Goal: Task Accomplishment & Management: Manage account settings

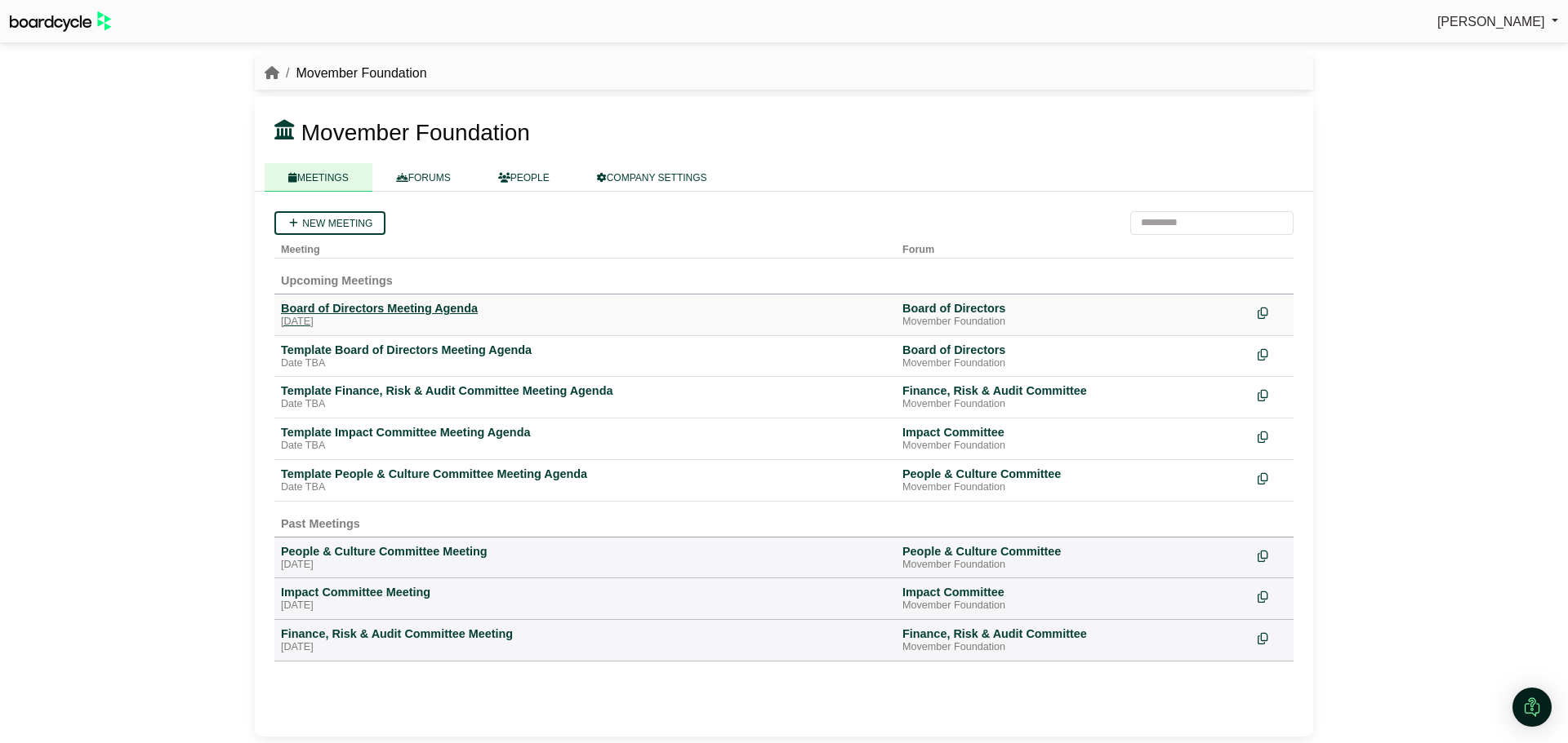
click at [398, 308] on div "Board of Directors Meeting Agenda" at bounding box center [585, 309] width 609 height 15
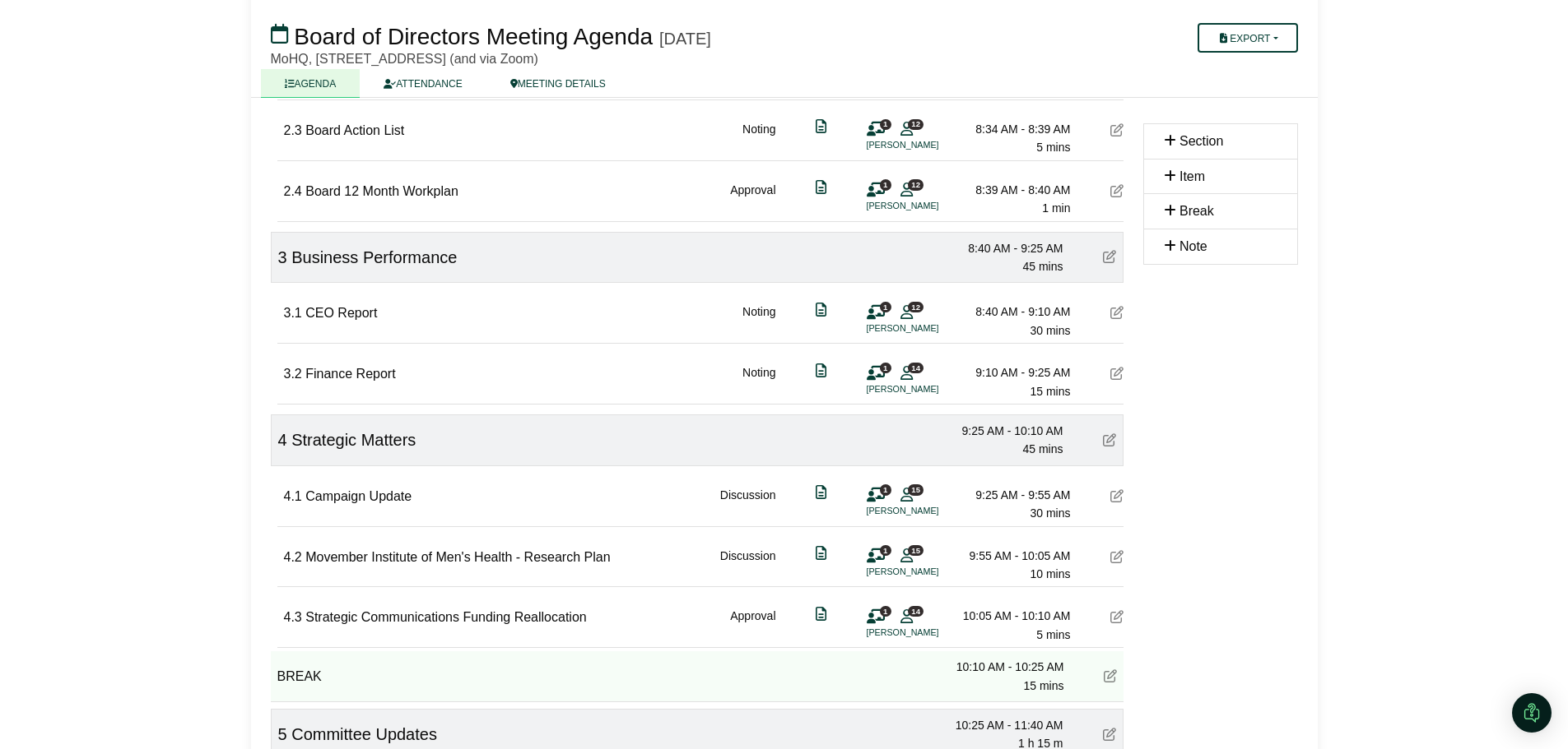
scroll to position [494, 0]
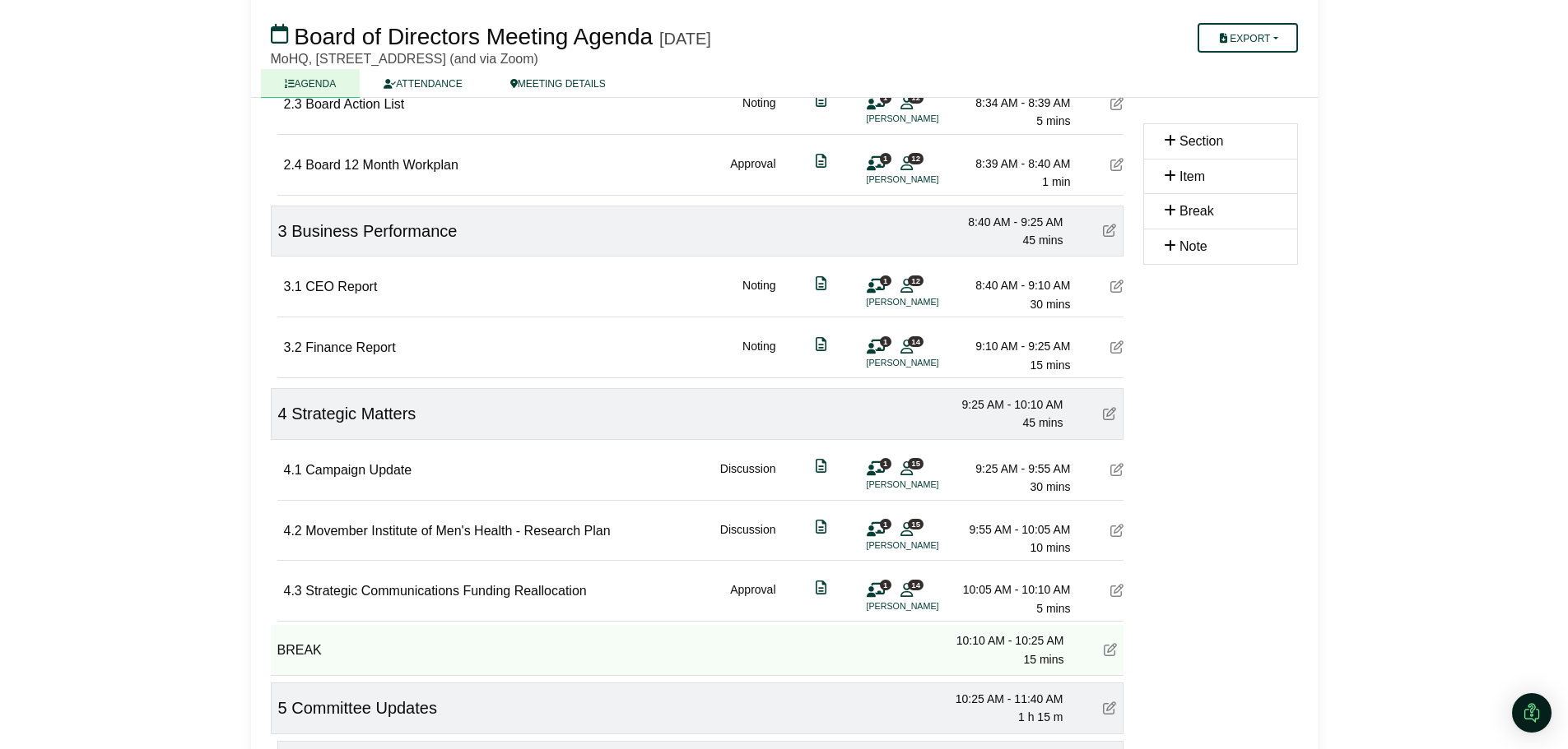
click at [1116, 530] on icon at bounding box center [1117, 531] width 13 height 13
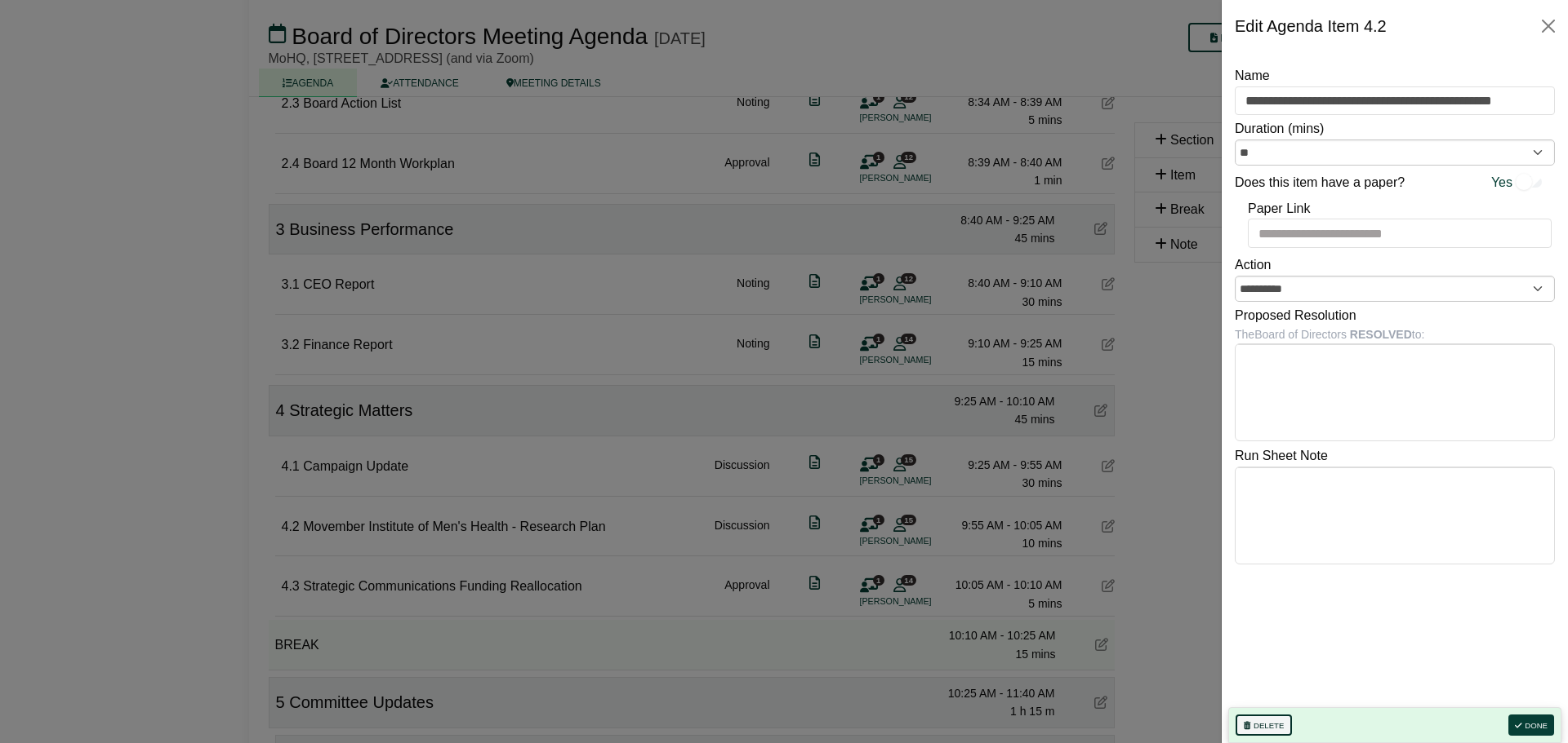
click at [1260, 731] on button "Delete" at bounding box center [1264, 725] width 57 height 22
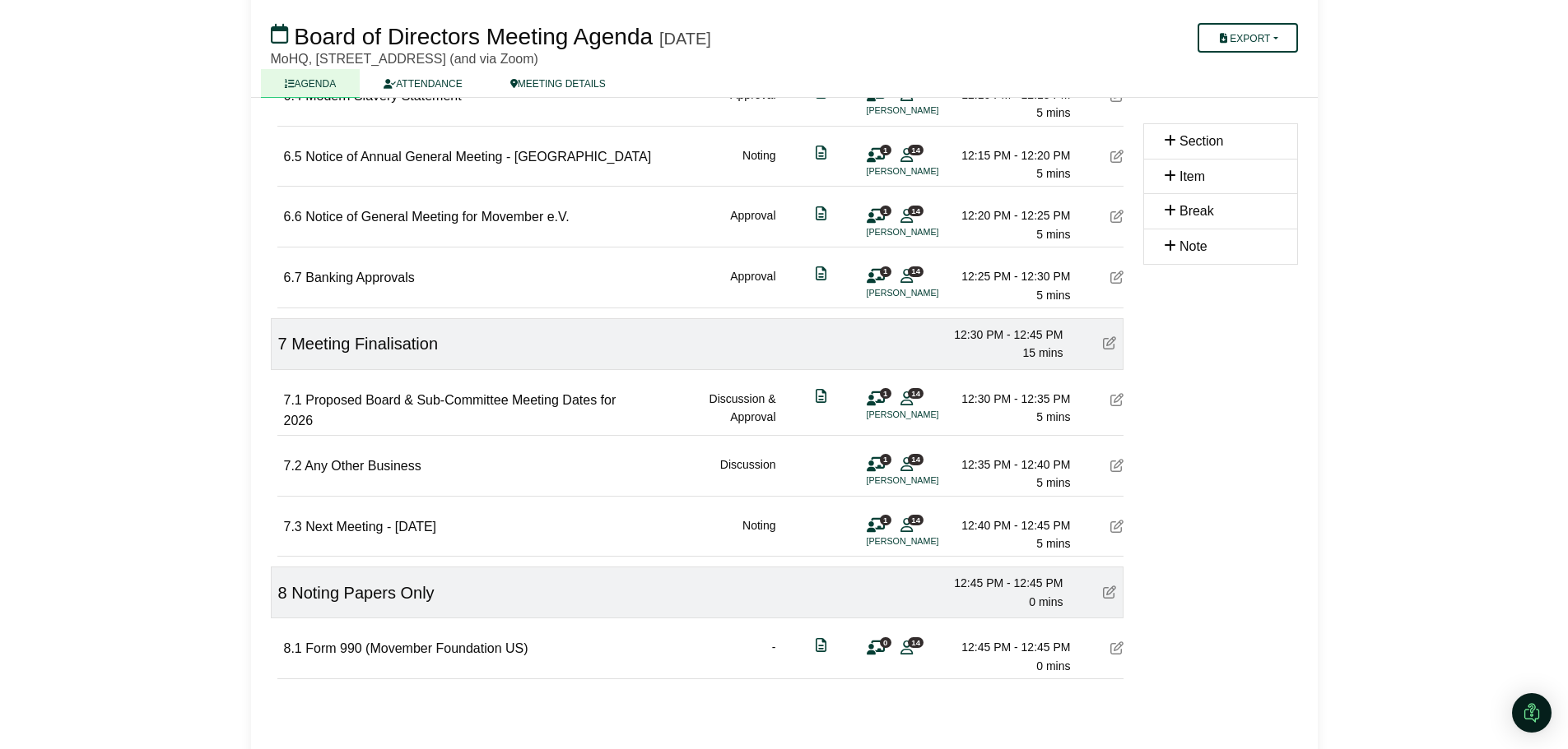
scroll to position [1970, 0]
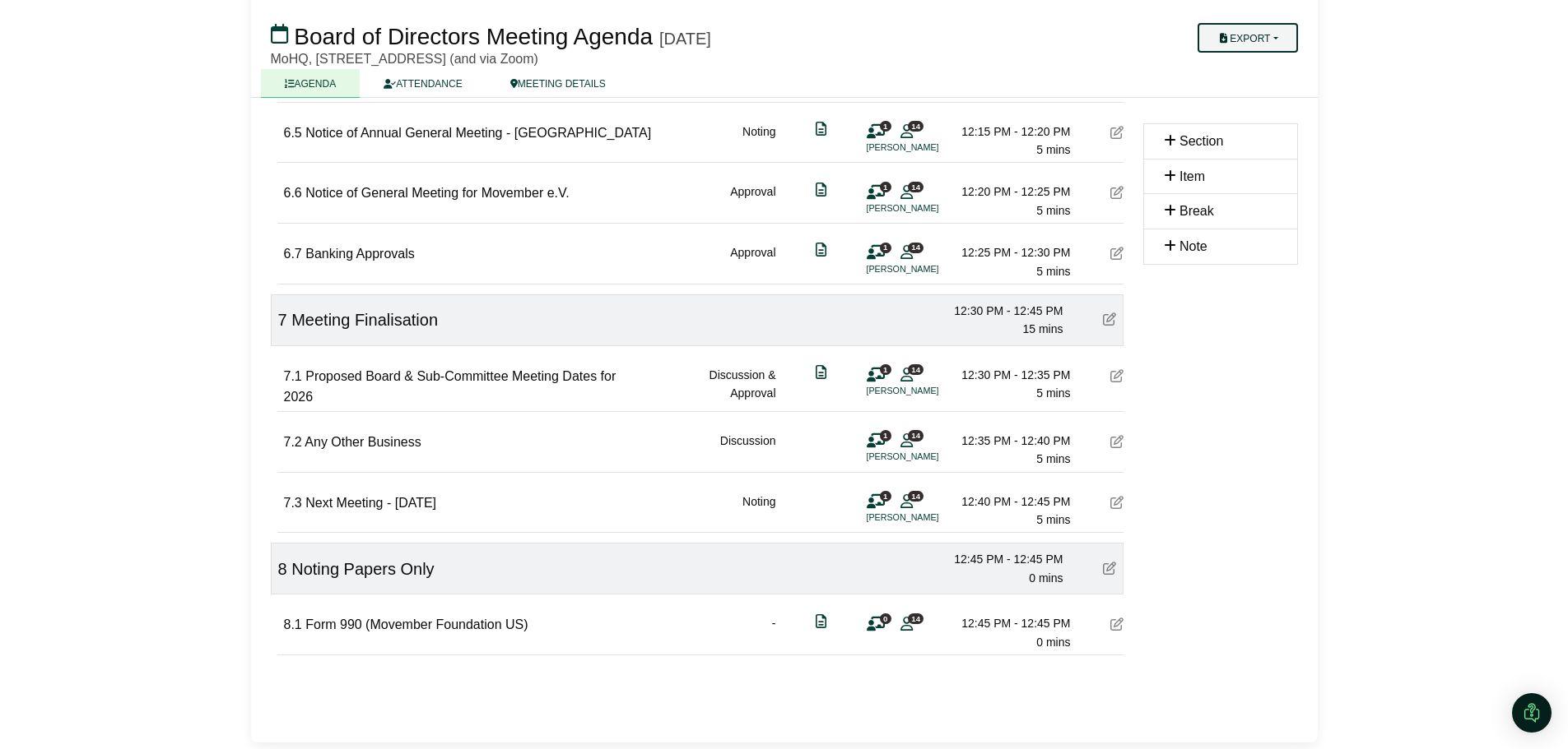
click at [1248, 42] on button "Export" at bounding box center [1247, 37] width 100 height 29
click at [1237, 67] on link "Agenda" at bounding box center [1264, 66] width 143 height 25
